Goal: Register for event/course

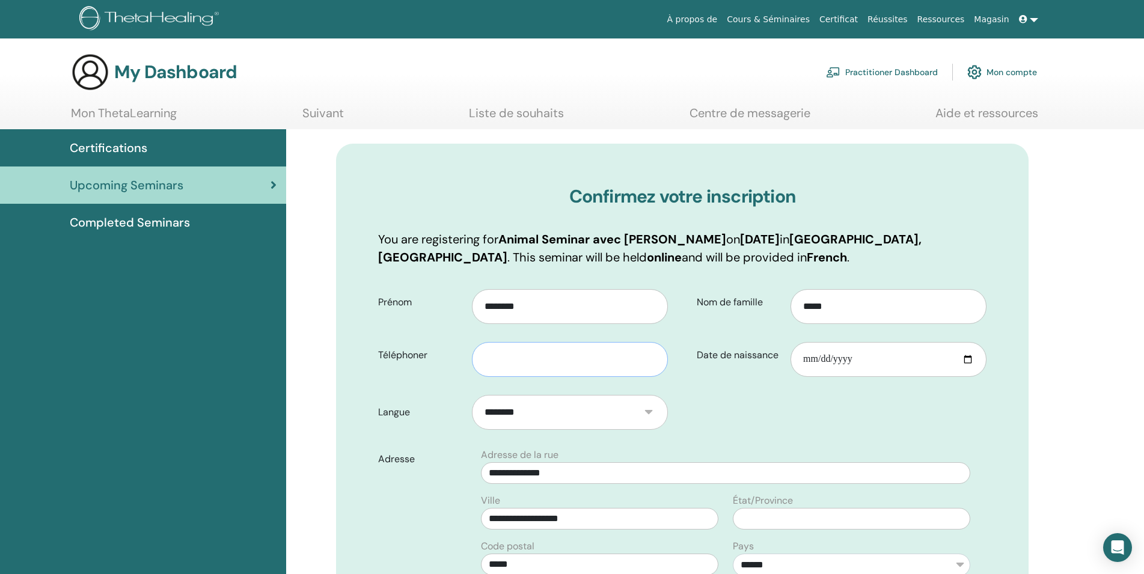
click at [527, 367] on input "text" at bounding box center [570, 359] width 196 height 35
type input "**********"
click at [824, 358] on input "Date de naissance" at bounding box center [889, 359] width 196 height 35
click at [805, 360] on input "Date de naissance" at bounding box center [889, 359] width 196 height 35
type input "**********"
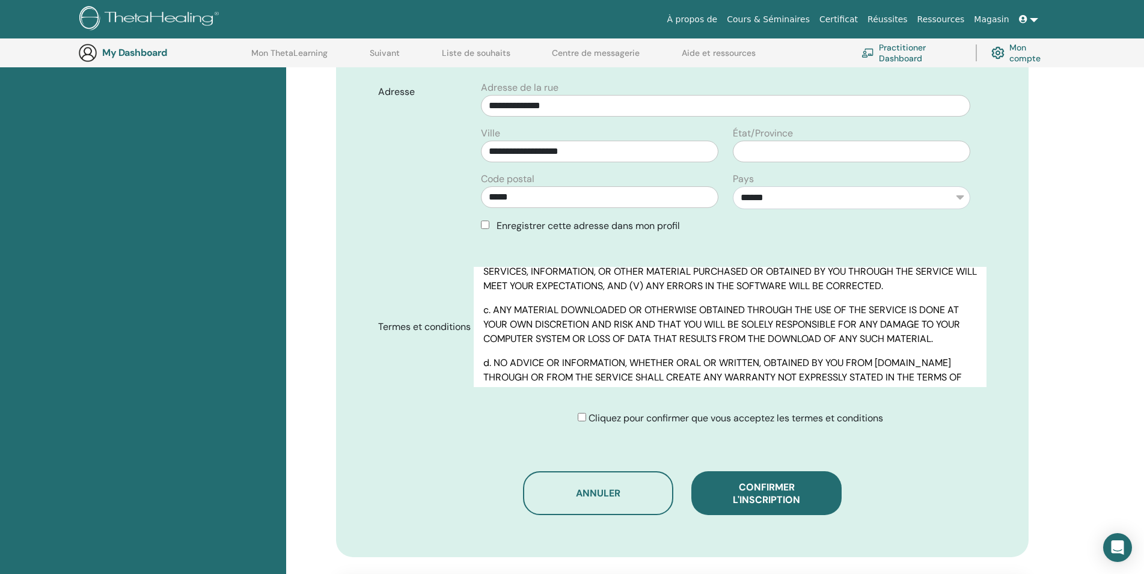
scroll to position [5040, 0]
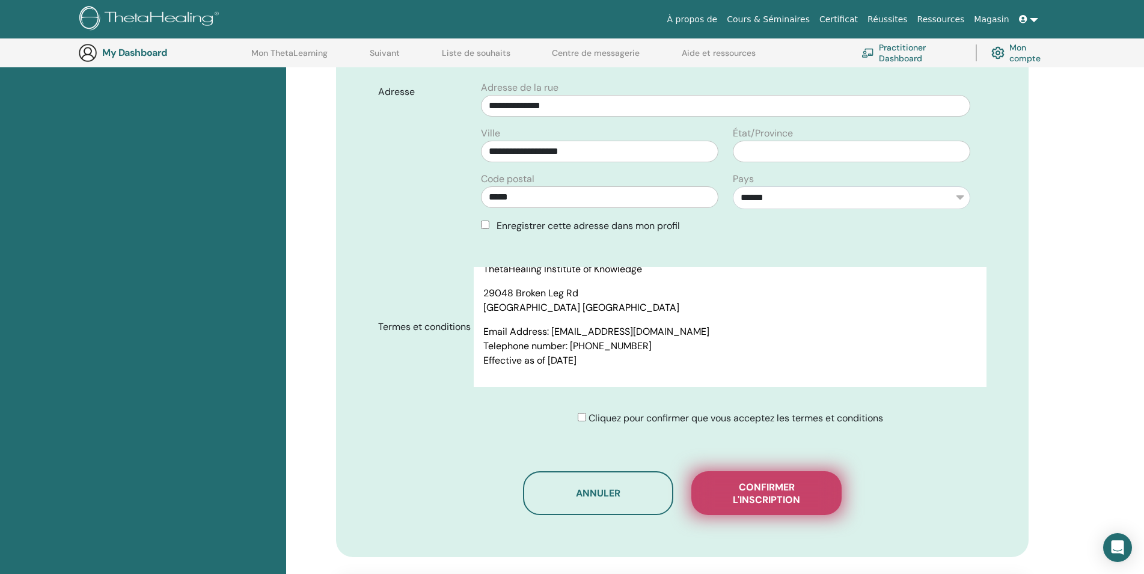
click at [744, 488] on span "Confirmer l'inscription" at bounding box center [767, 493] width 120 height 25
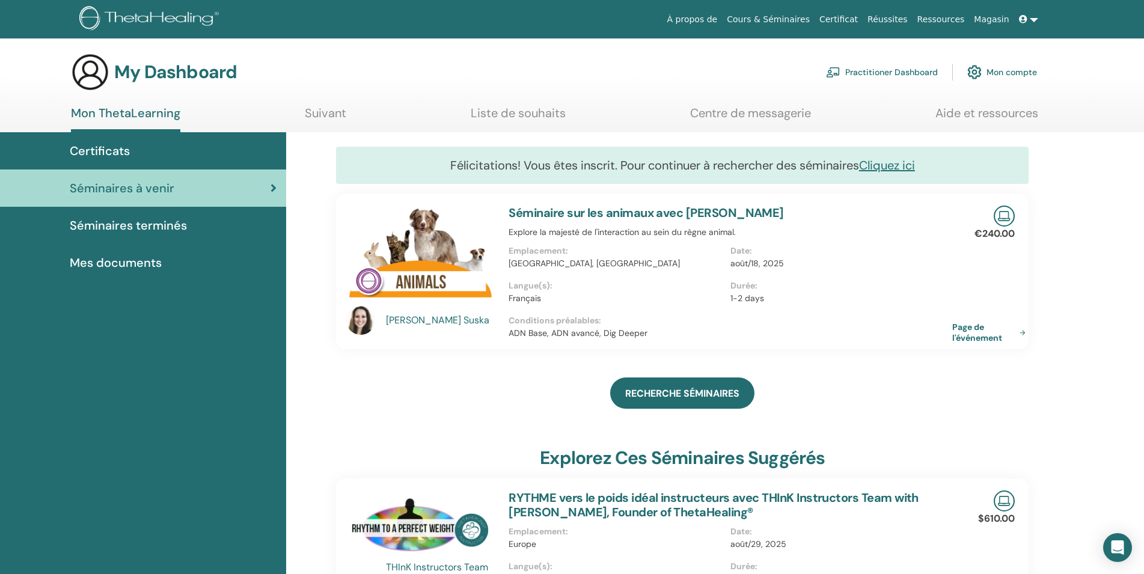
click at [120, 259] on span "Mes documents" at bounding box center [116, 263] width 92 height 18
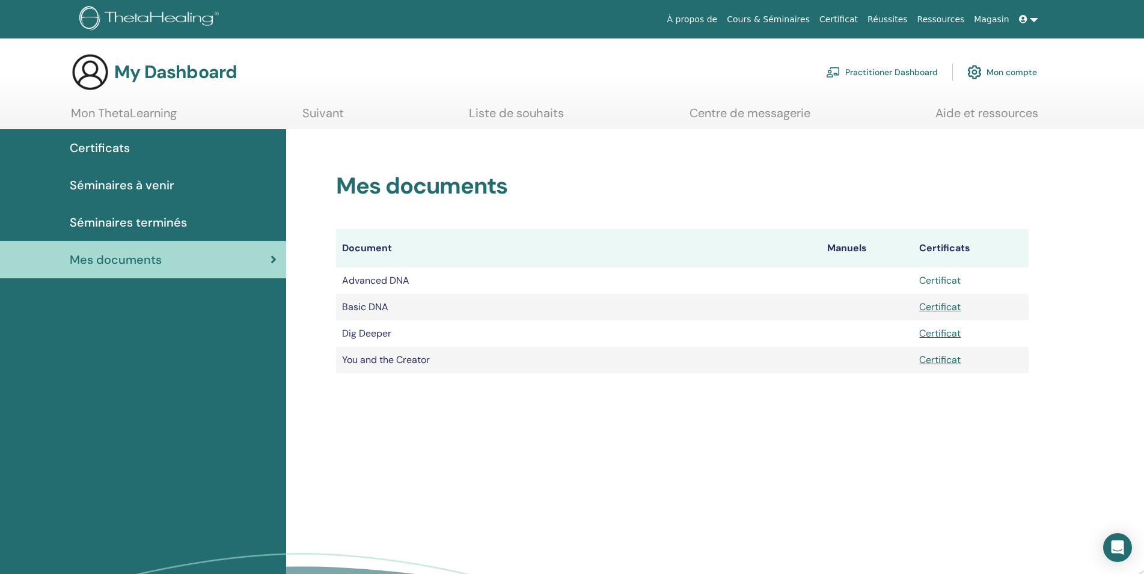
click at [942, 281] on link "Certificat" at bounding box center [940, 280] width 41 height 13
click at [942, 304] on link "Certificat" at bounding box center [940, 307] width 41 height 13
click at [951, 331] on link "Certificat" at bounding box center [940, 333] width 41 height 13
click at [947, 357] on link "Certificat" at bounding box center [940, 360] width 41 height 13
click at [124, 181] on span "Séminaires à venir" at bounding box center [122, 185] width 105 height 18
